Goal: Transaction & Acquisition: Purchase product/service

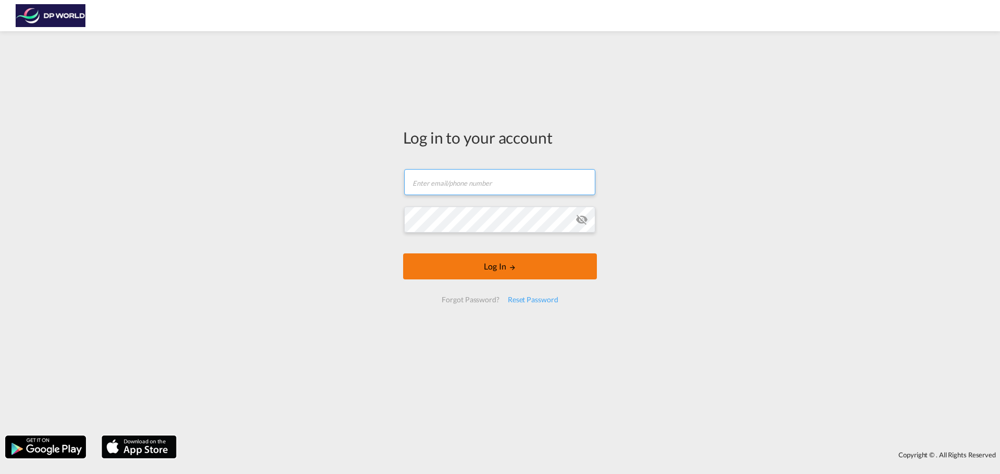
type input "[PERSON_NAME][EMAIL_ADDRESS][DOMAIN_NAME]"
click at [517, 277] on button "Log In" at bounding box center [500, 267] width 194 height 26
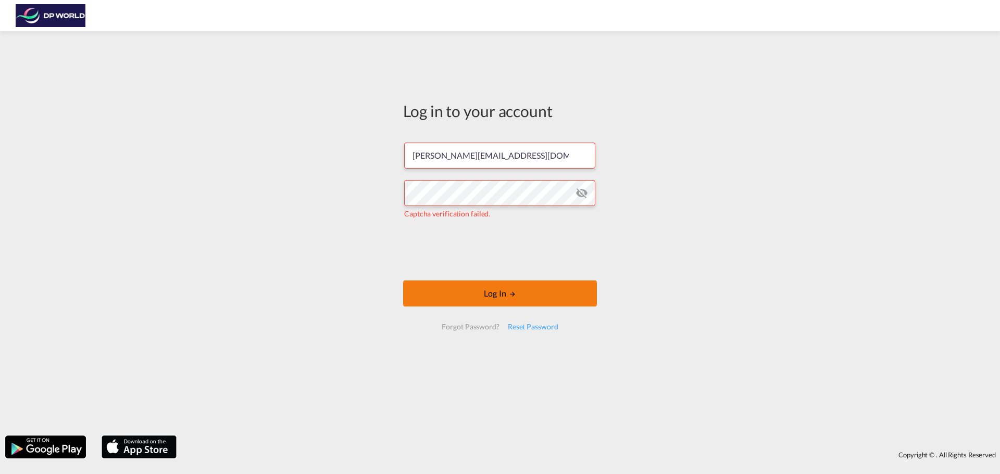
click at [497, 290] on button "Log In" at bounding box center [500, 294] width 194 height 26
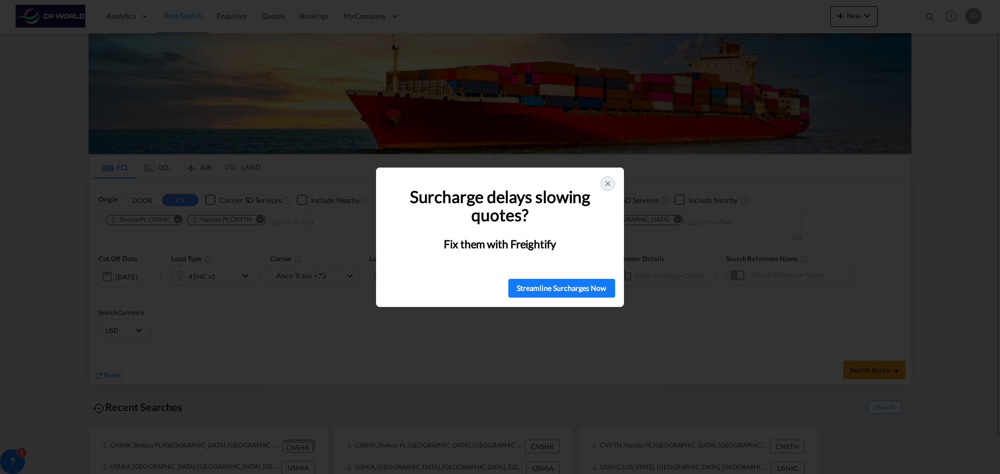
click at [610, 185] on icon at bounding box center [608, 184] width 8 height 8
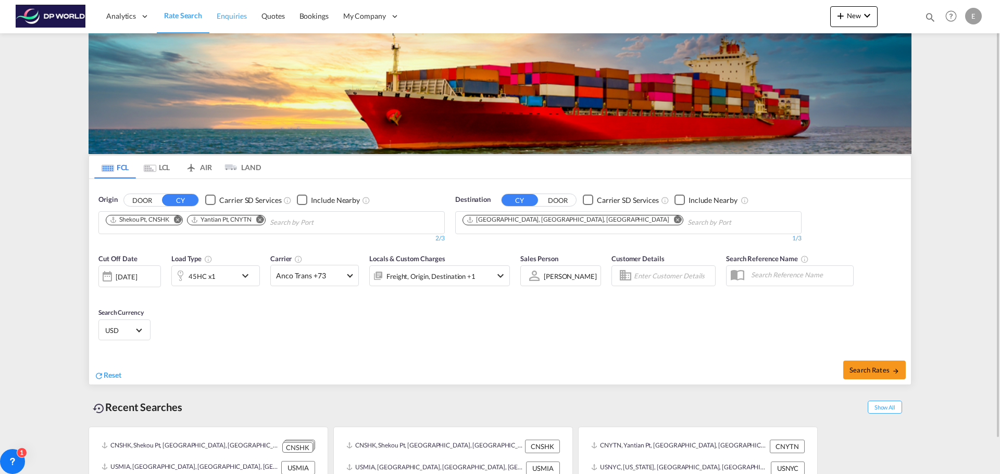
click at [229, 15] on span "Enquiries" at bounding box center [232, 15] width 30 height 9
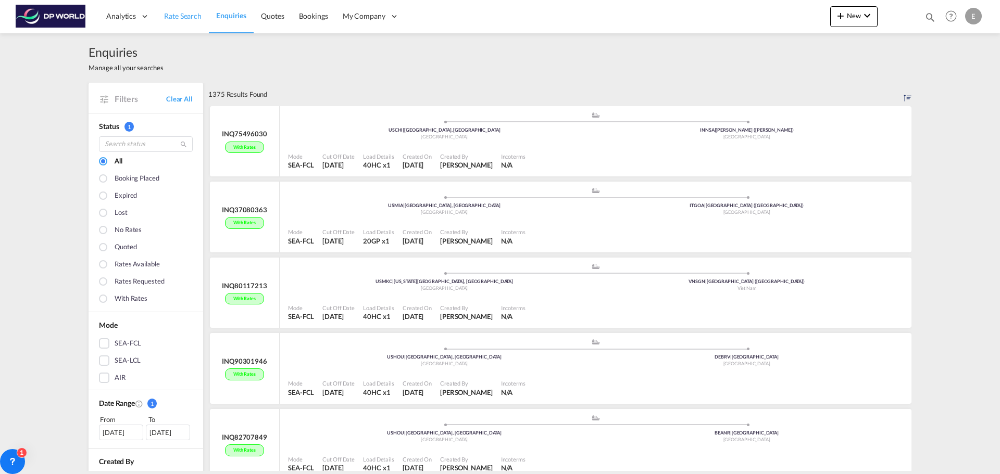
click at [179, 10] on link "Rate Search" at bounding box center [183, 16] width 52 height 34
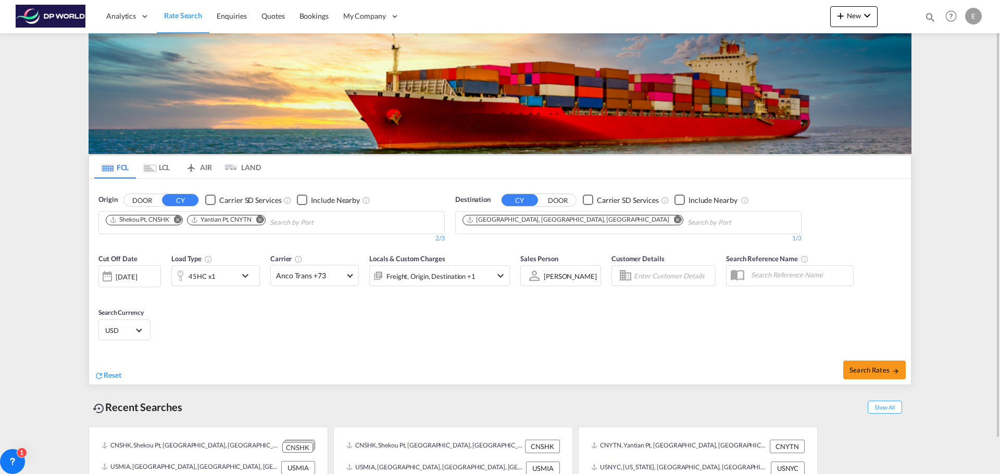
click at [247, 279] on md-icon "icon-chevron-down" at bounding box center [248, 276] width 18 height 12
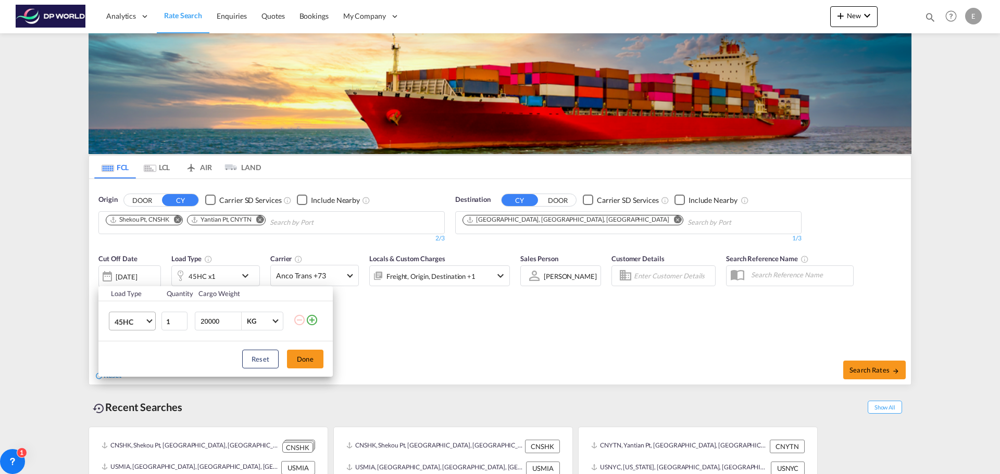
click at [148, 323] on md-select-value "45HC" at bounding box center [135, 321] width 42 height 18
click at [135, 296] on md-option "40HC" at bounding box center [141, 296] width 71 height 25
click at [310, 359] on button "Done" at bounding box center [305, 359] width 36 height 19
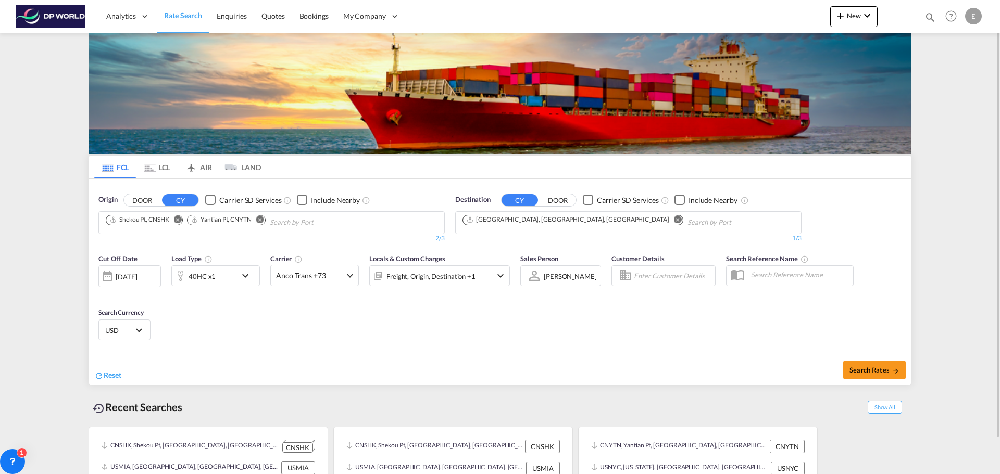
click at [180, 219] on md-icon "Remove" at bounding box center [178, 220] width 8 height 8
click at [211, 222] on body "Analytics Reports Dashboard Rate Search Enquiries Quotes Bookings" at bounding box center [500, 237] width 1000 height 474
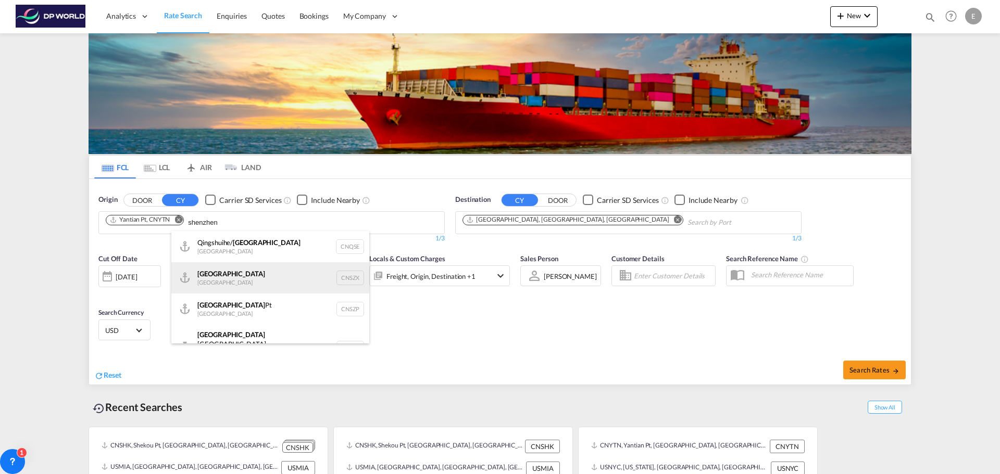
type input "shenzhen"
click at [216, 279] on div "Shenzhen [GEOGRAPHIC_DATA] CNSZX" at bounding box center [270, 277] width 198 height 31
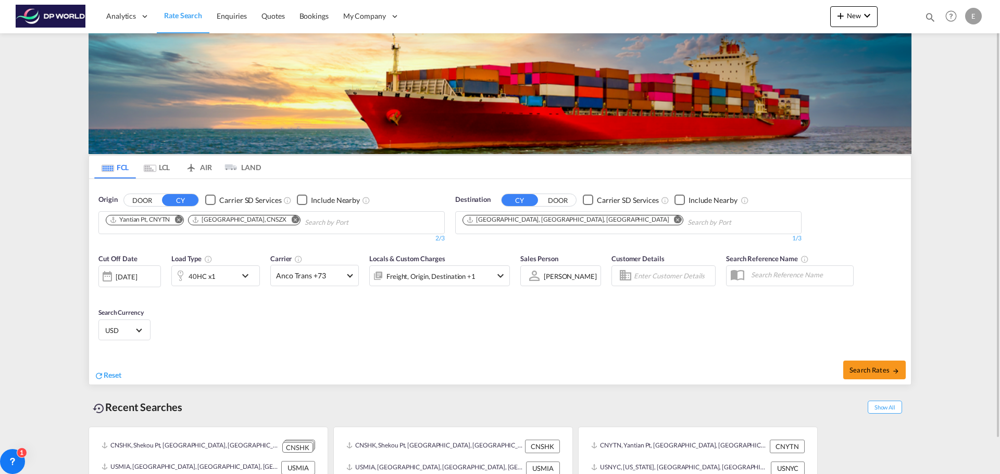
click at [687, 222] on input "Chips input." at bounding box center [736, 223] width 99 height 17
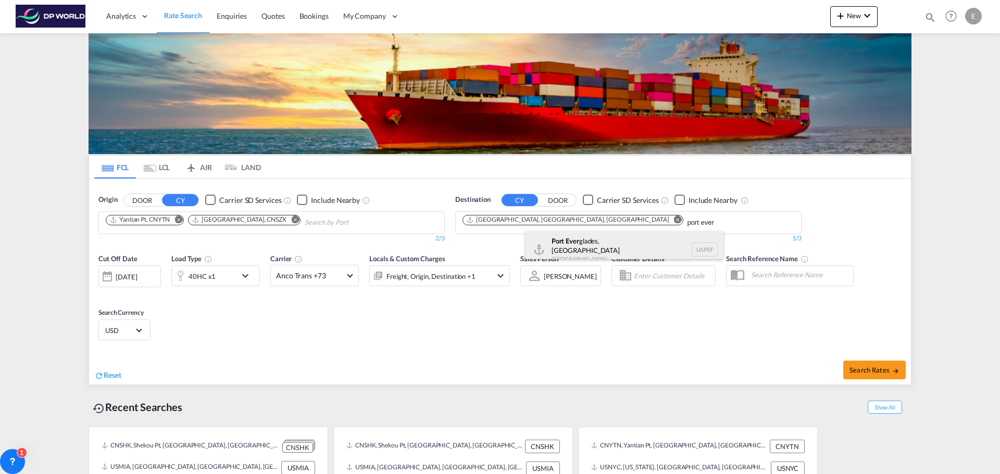
type input "port ever"
click at [570, 244] on div "[GEOGRAPHIC_DATA], [GEOGRAPHIC_DATA] [GEOGRAPHIC_DATA] USPEF" at bounding box center [624, 249] width 198 height 37
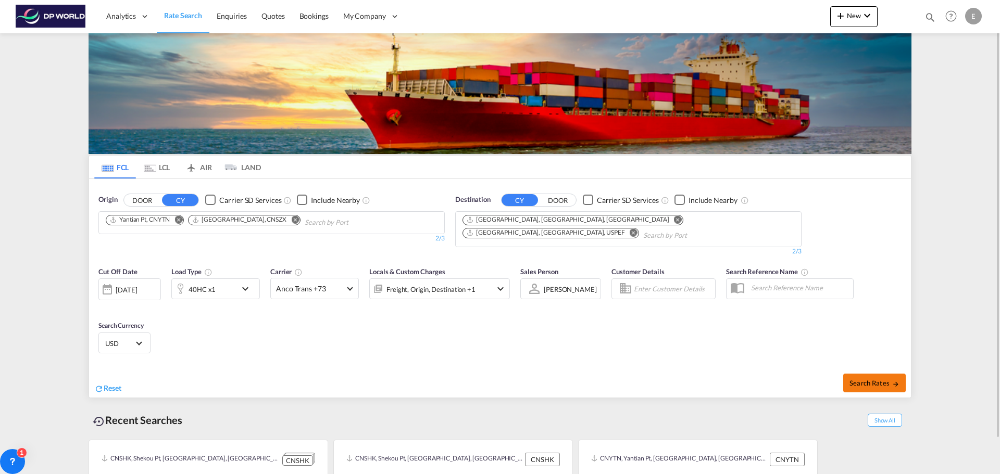
click at [870, 374] on button "Search Rates" at bounding box center [874, 383] width 62 height 19
type input "CNYTN,CNSZX to USMIA,USPEF / [DATE]"
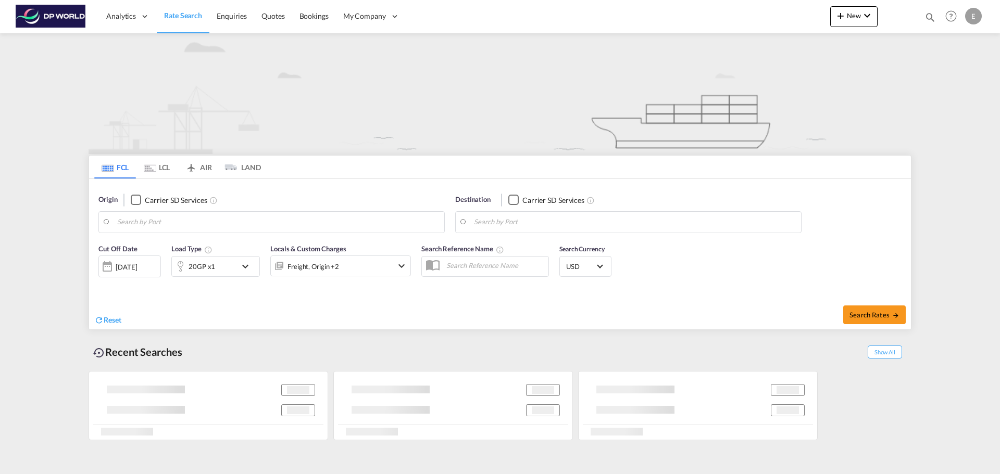
type input "Yantian Pt, CNYTN"
type input "[GEOGRAPHIC_DATA], [GEOGRAPHIC_DATA], [GEOGRAPHIC_DATA]"
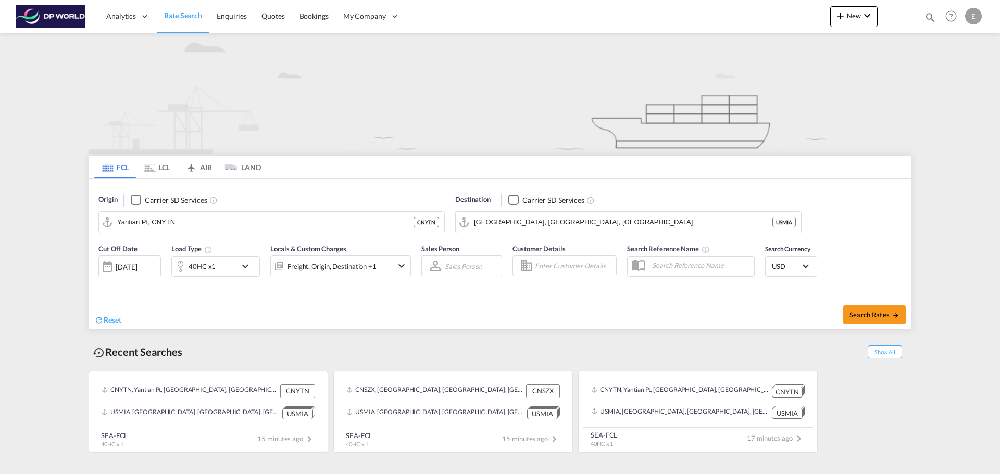
click at [54, 105] on md-content "Analytics Reports Dashboard Rate Search Enquiries Quotes Bookings" at bounding box center [500, 237] width 1000 height 474
click at [181, 13] on span "Rate Search" at bounding box center [183, 15] width 38 height 9
click at [434, 222] on button "Clear Input" at bounding box center [434, 223] width 16 height 16
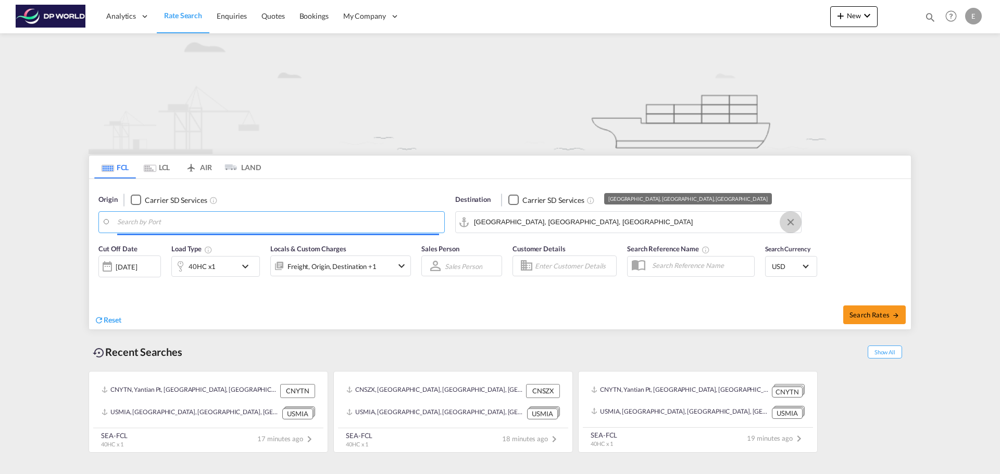
drag, startPoint x: 794, startPoint y: 224, endPoint x: 802, endPoint y: 216, distance: 11.8
click at [799, 219] on md-input-container "[GEOGRAPHIC_DATA], [GEOGRAPHIC_DATA], [GEOGRAPHIC_DATA]" at bounding box center [628, 222] width 345 height 21
click at [302, 219] on body "Analytics Reports Dashboard Rate Search Enquiries Quotes Bookings" at bounding box center [500, 237] width 1000 height 474
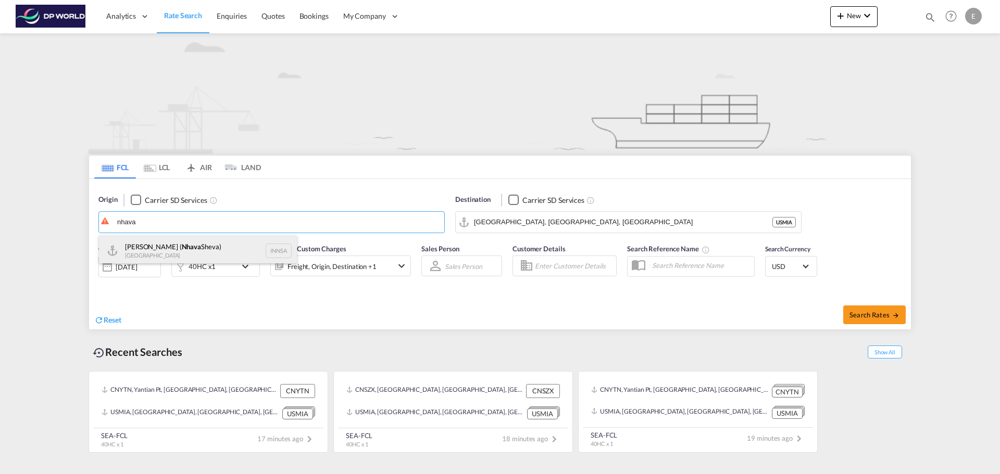
click at [179, 244] on div "Jawaharlal Nehru ( Nhava Sheva) India INNSA" at bounding box center [198, 250] width 198 height 31
type input "Jawaharlal Nehru (Nhava Sheva), INNSA"
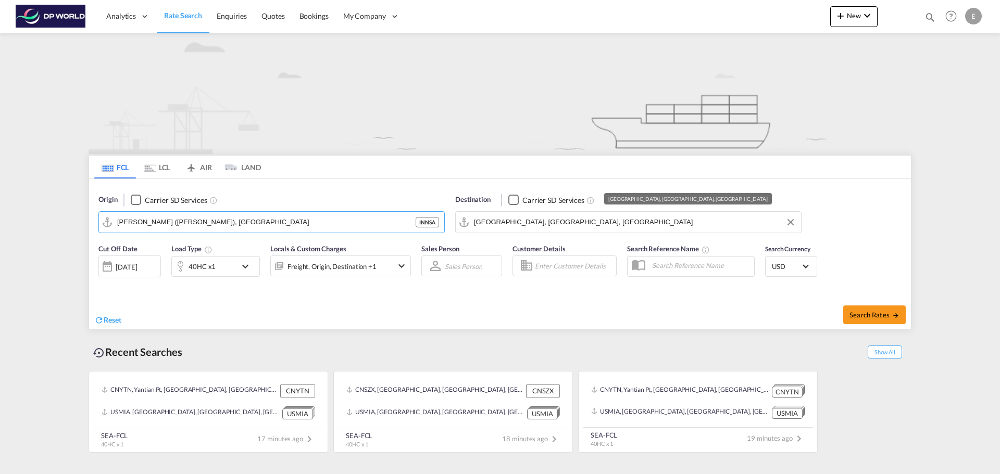
click at [564, 224] on input "[GEOGRAPHIC_DATA], [GEOGRAPHIC_DATA], [GEOGRAPHIC_DATA]" at bounding box center [635, 223] width 322 height 16
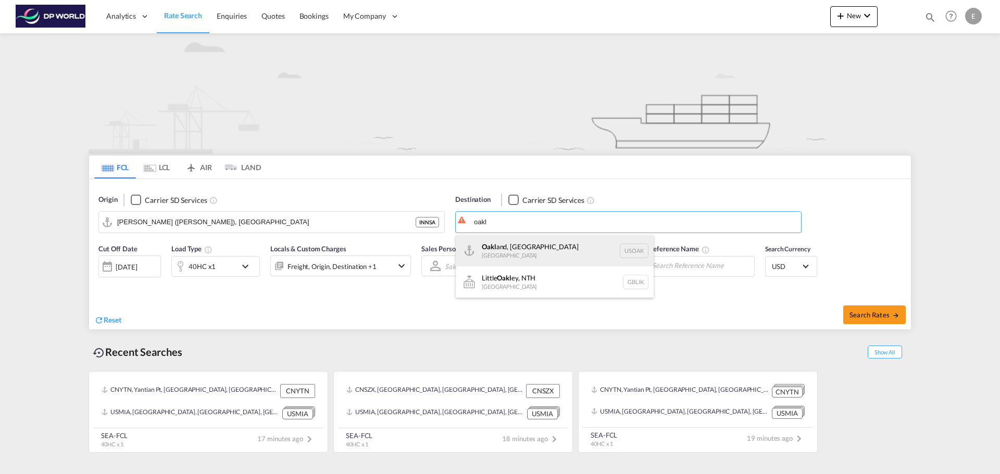
click at [546, 251] on div "Oakl and, CA United States USOAK" at bounding box center [555, 250] width 198 height 31
type input "Oakland, CA, USOAK"
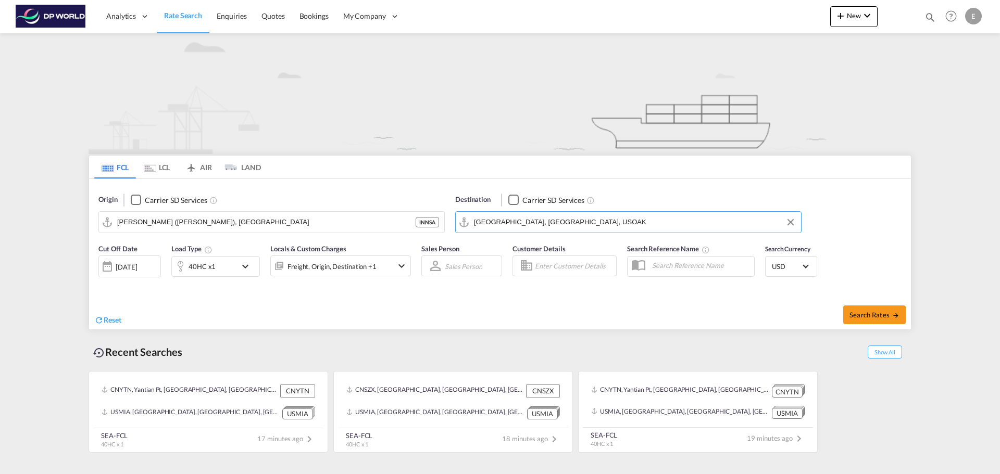
click at [137, 268] on div "[DATE]" at bounding box center [126, 266] width 21 height 9
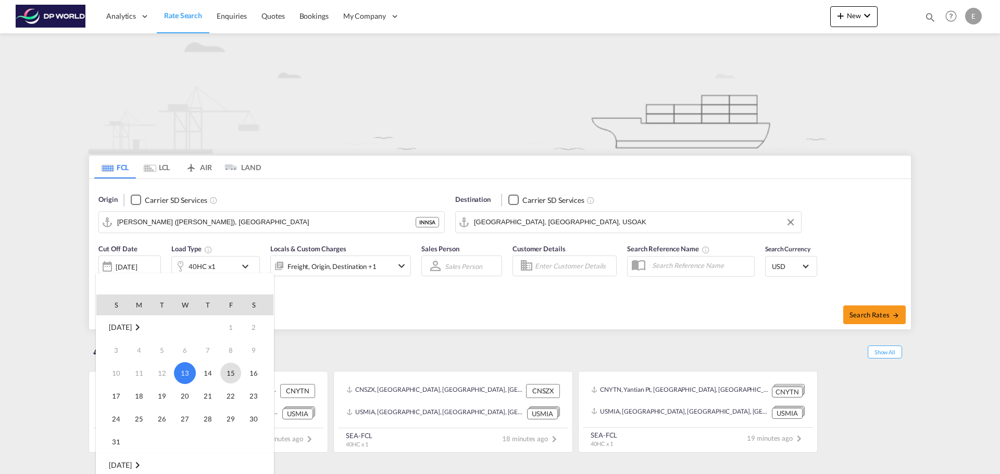
click at [235, 371] on span "15" at bounding box center [230, 373] width 21 height 21
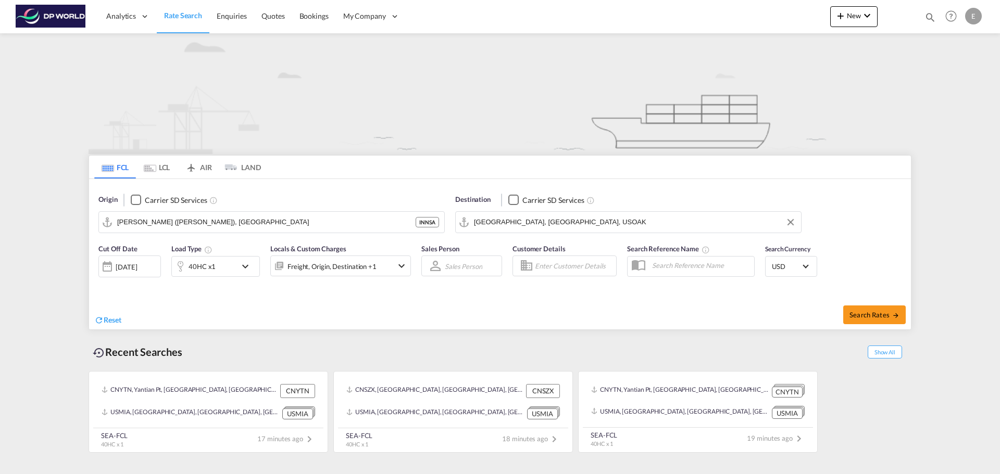
click at [153, 265] on div "[DATE]" at bounding box center [129, 267] width 62 height 22
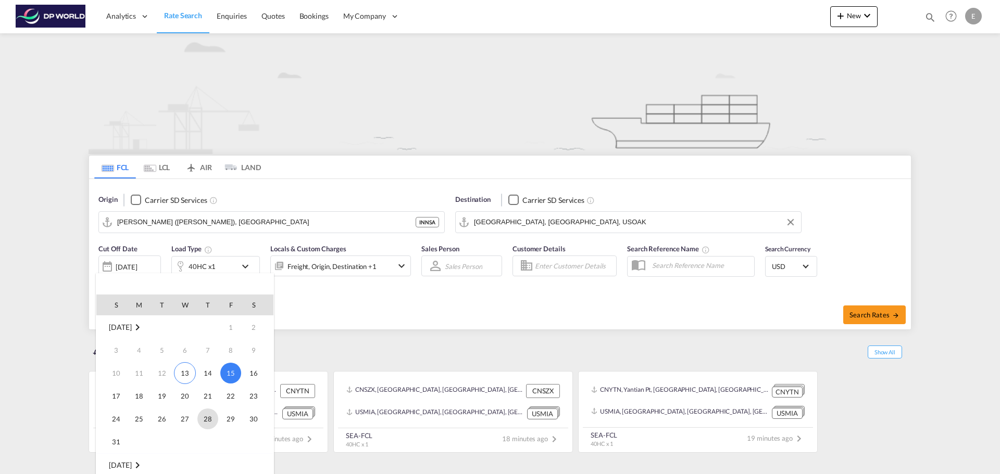
click at [203, 418] on span "28" at bounding box center [207, 419] width 21 height 21
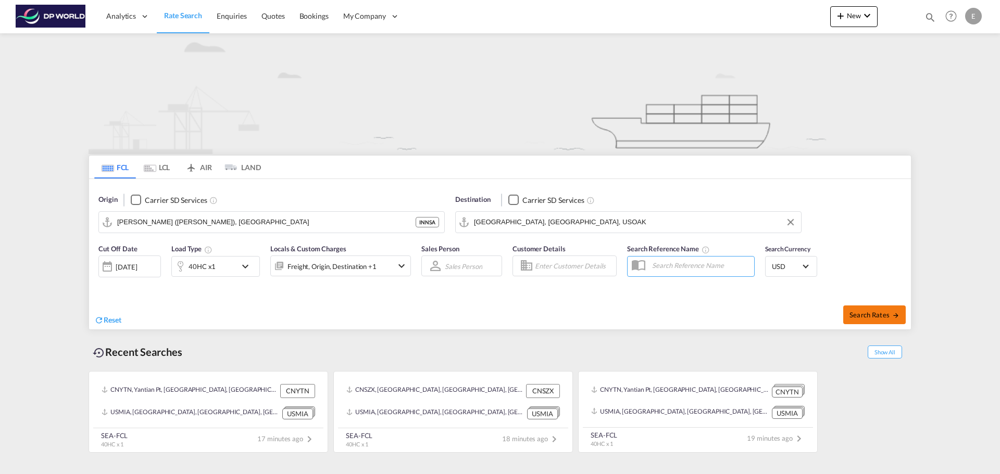
click at [856, 311] on span "Search Rates" at bounding box center [874, 315] width 50 height 8
type input "INNSA to USOAK / 28 Aug 2025"
